Goal: Information Seeking & Learning: Learn about a topic

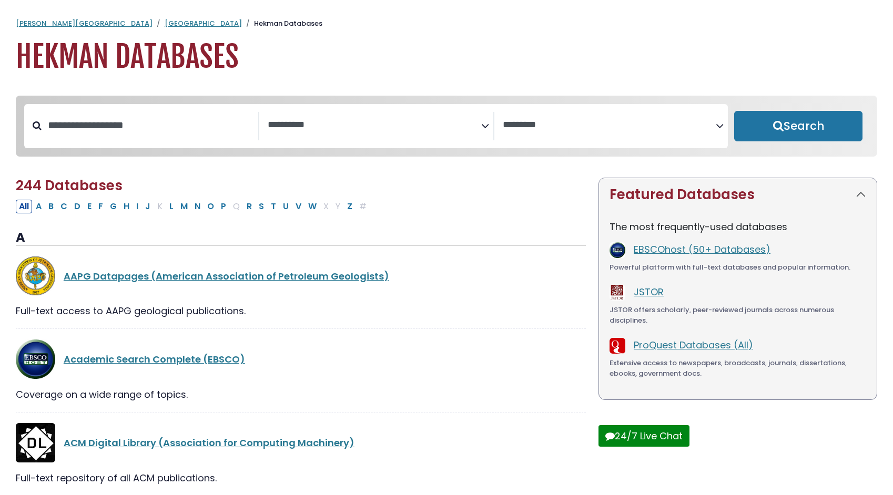
select select "Database Subject Filter"
select select "Database Vendors Filter"
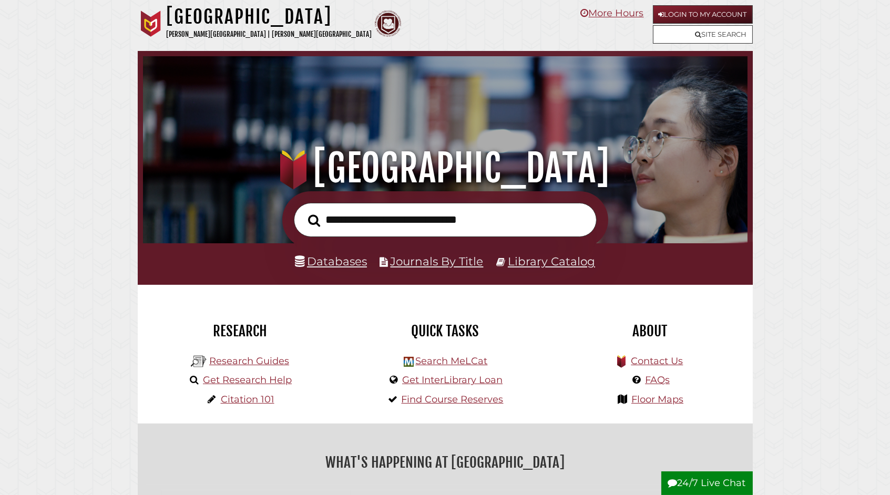
scroll to position [200, 600]
click at [501, 221] on input "text" at bounding box center [445, 220] width 303 height 34
click at [356, 220] on input "text" at bounding box center [445, 220] width 303 height 34
type input "**********"
click at [303, 211] on button "Search" at bounding box center [314, 220] width 23 height 19
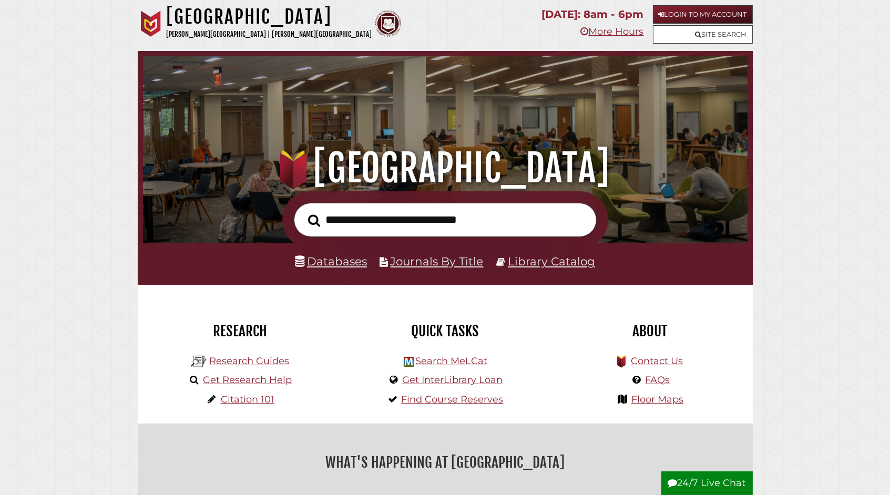
scroll to position [200, 600]
click at [688, 15] on link "Login to My Account" at bounding box center [703, 14] width 100 height 18
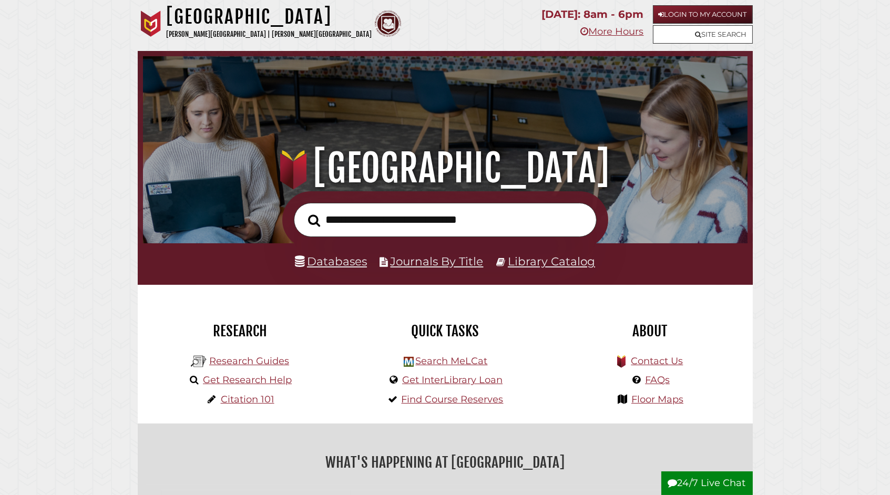
scroll to position [200, 600]
click at [479, 226] on input "text" at bounding box center [445, 220] width 303 height 34
click at [461, 218] on input "text" at bounding box center [445, 220] width 303 height 34
type input "**********"
click at [303, 211] on button "Search" at bounding box center [314, 220] width 23 height 19
